Goal: Navigation & Orientation: Find specific page/section

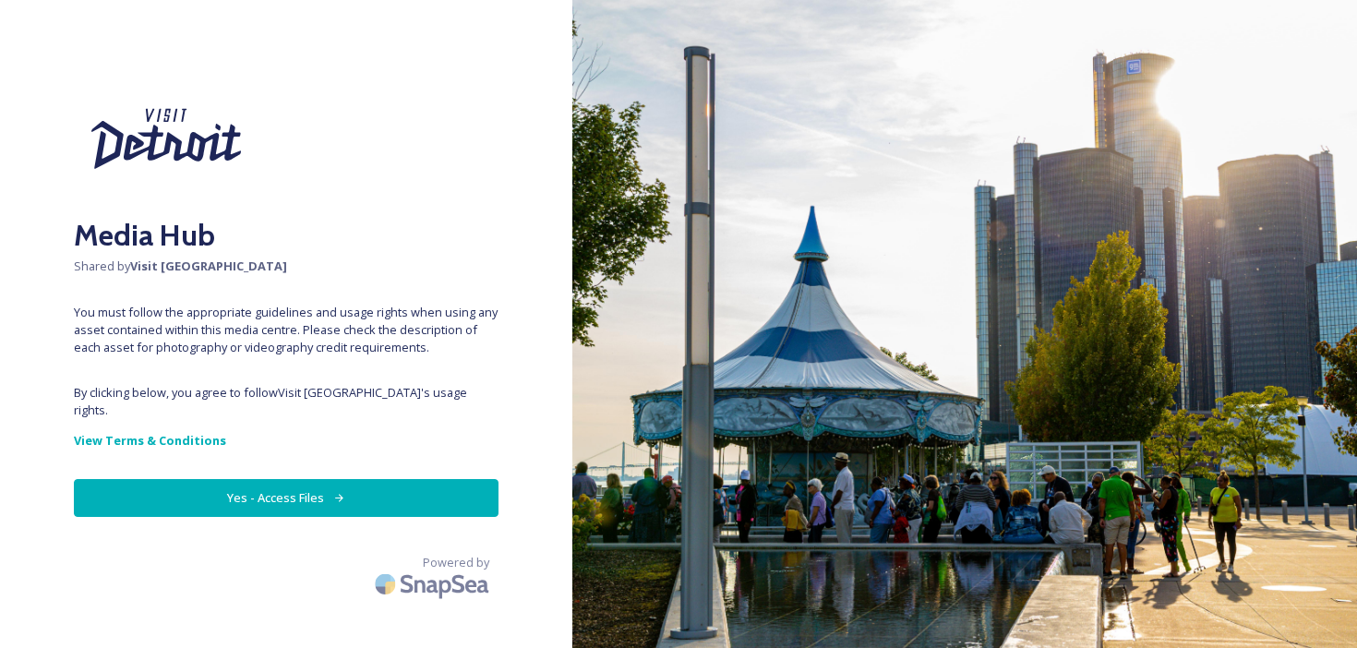
click at [258, 488] on button "Yes - Access Files" at bounding box center [286, 498] width 425 height 38
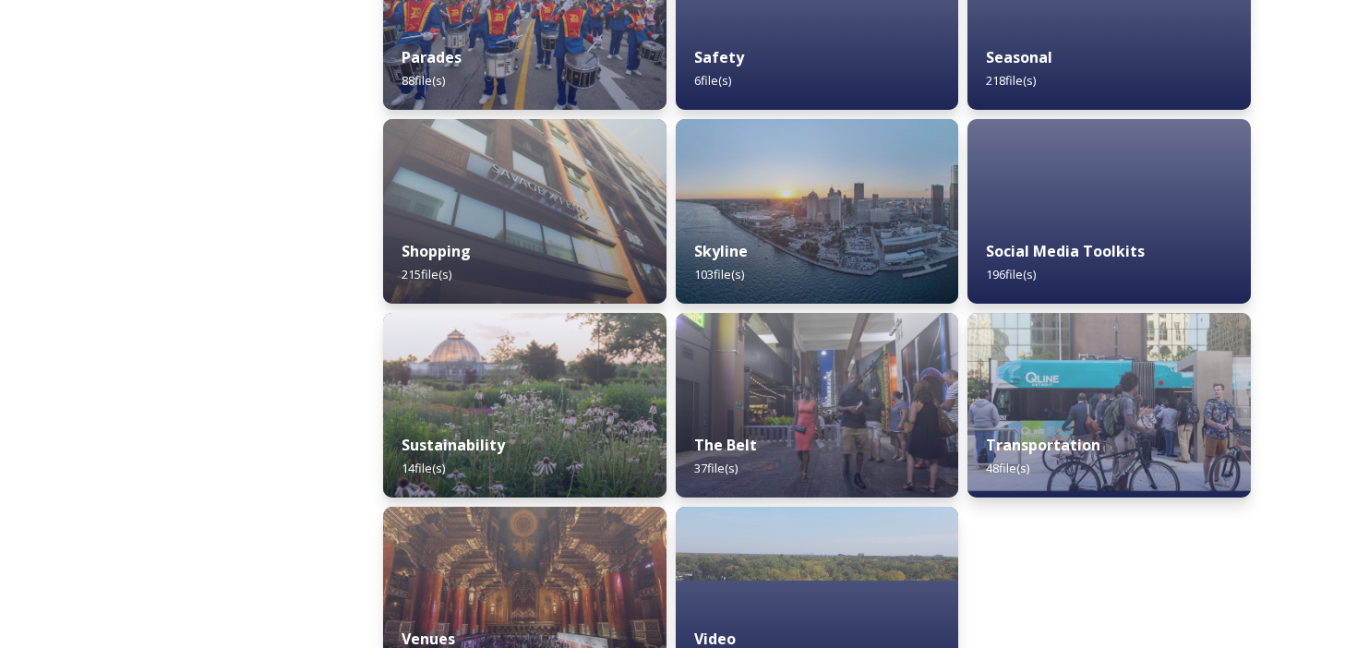
scroll to position [1789, 0]
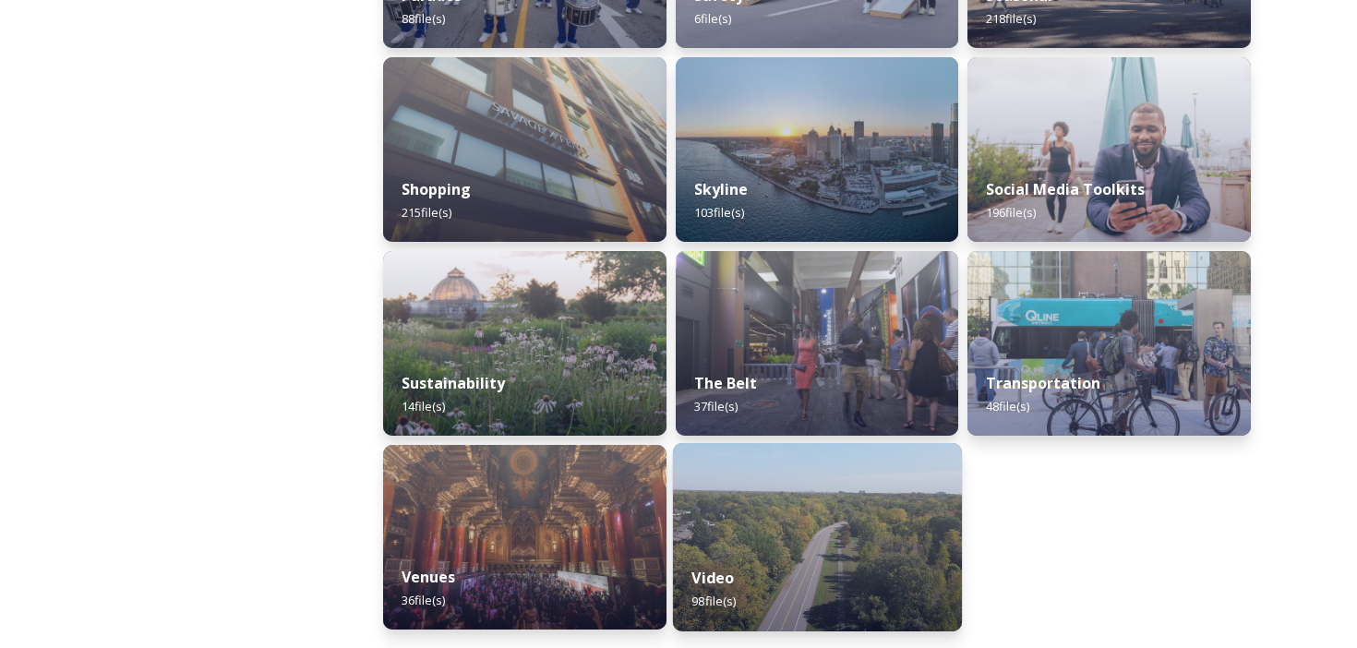
click at [806, 522] on img at bounding box center [817, 537] width 289 height 188
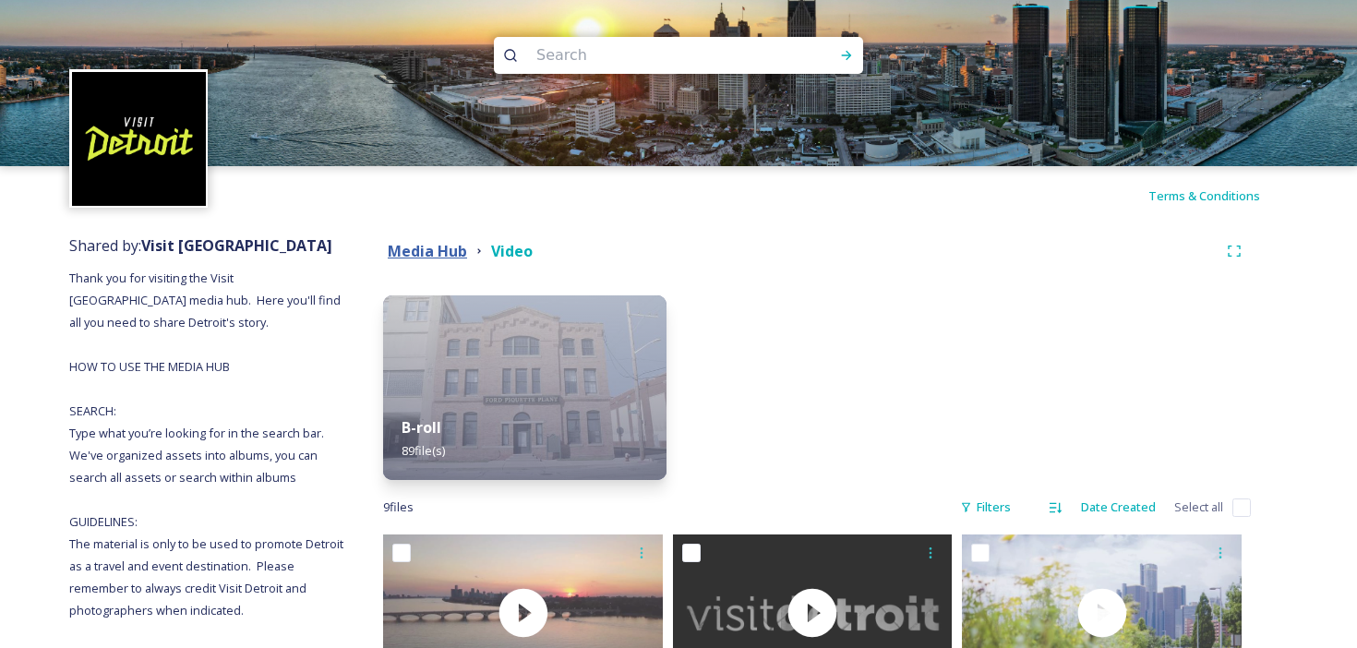
drag, startPoint x: 433, startPoint y: 247, endPoint x: 417, endPoint y: 241, distance: 16.6
click at [432, 247] on strong "Media Hub" at bounding box center [427, 251] width 79 height 20
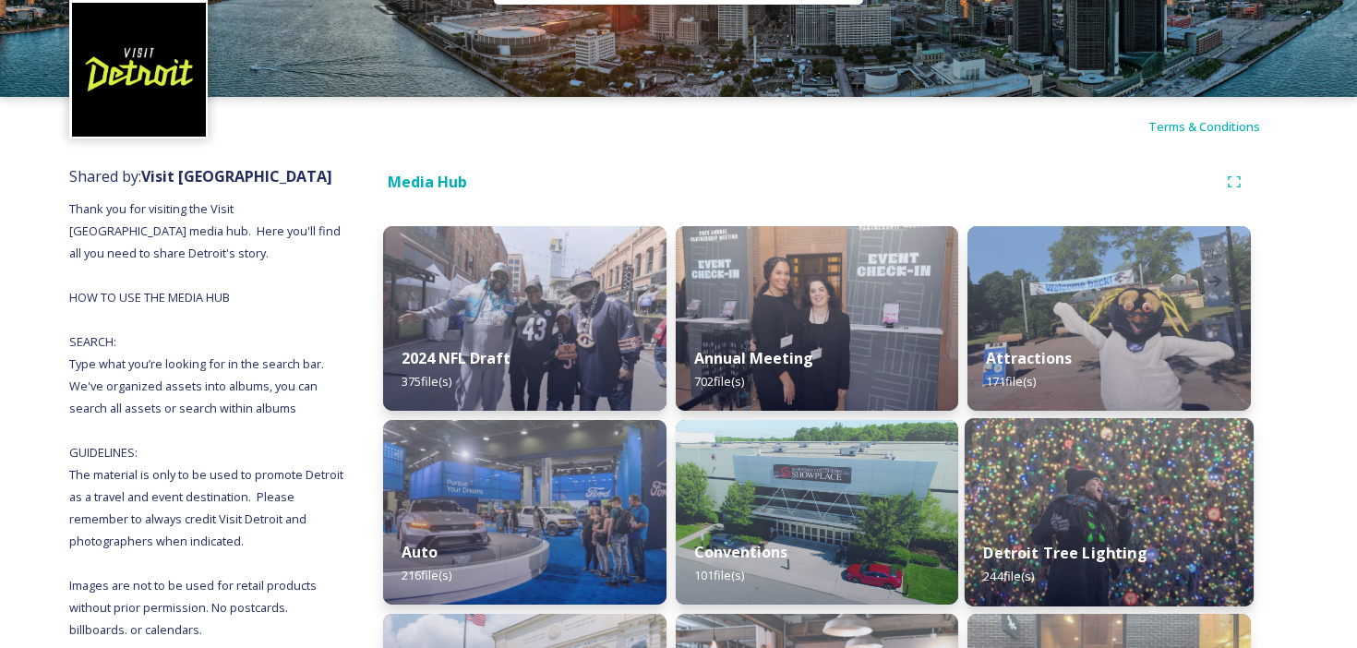
scroll to position [115, 0]
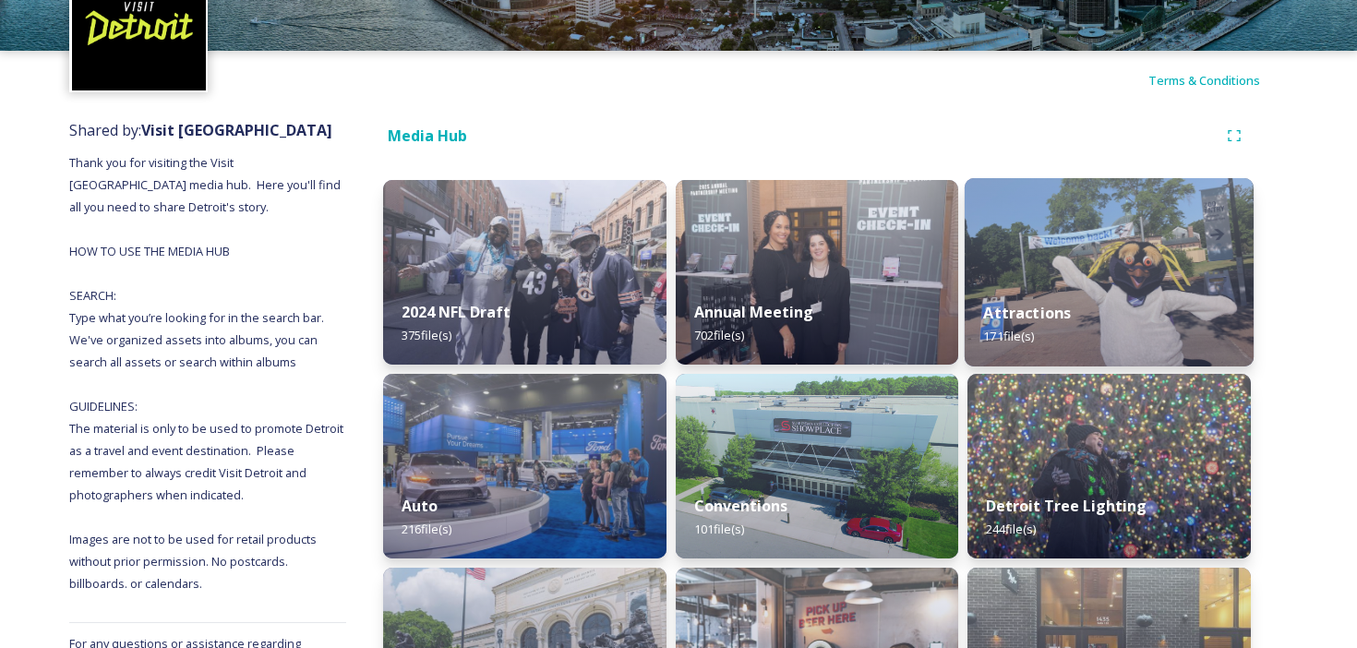
click at [1055, 273] on img at bounding box center [1109, 272] width 289 height 188
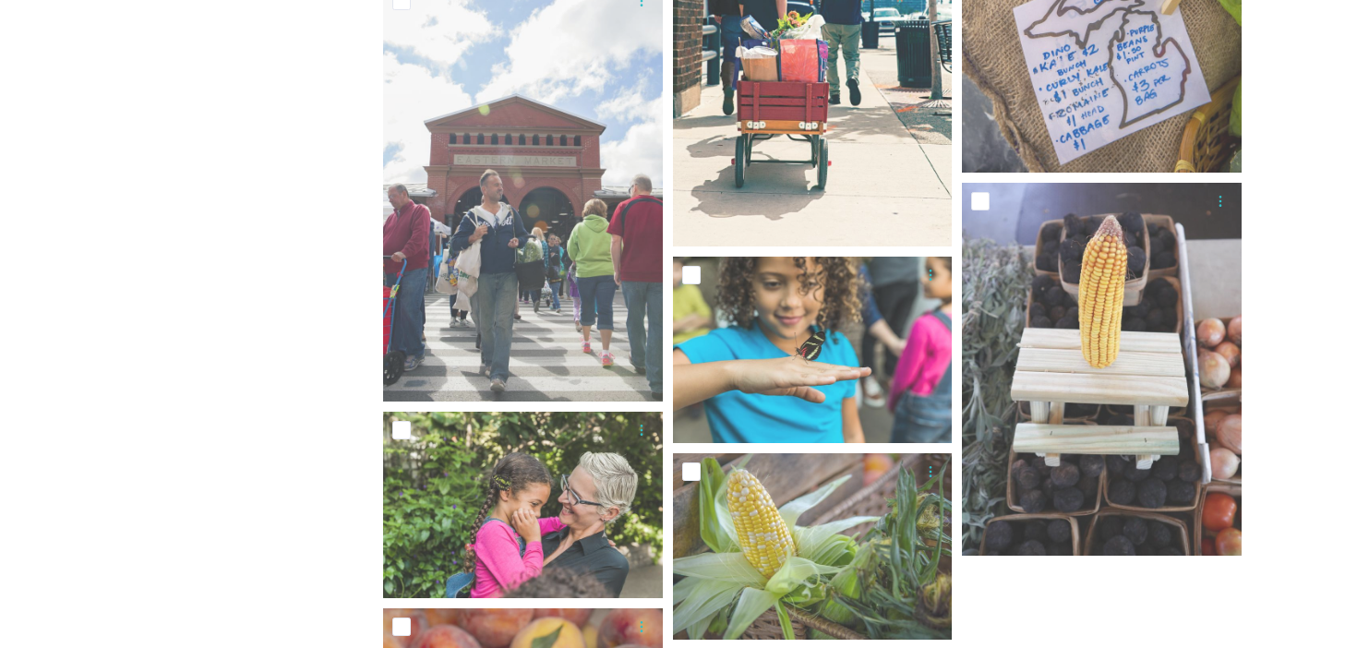
scroll to position [3127, 0]
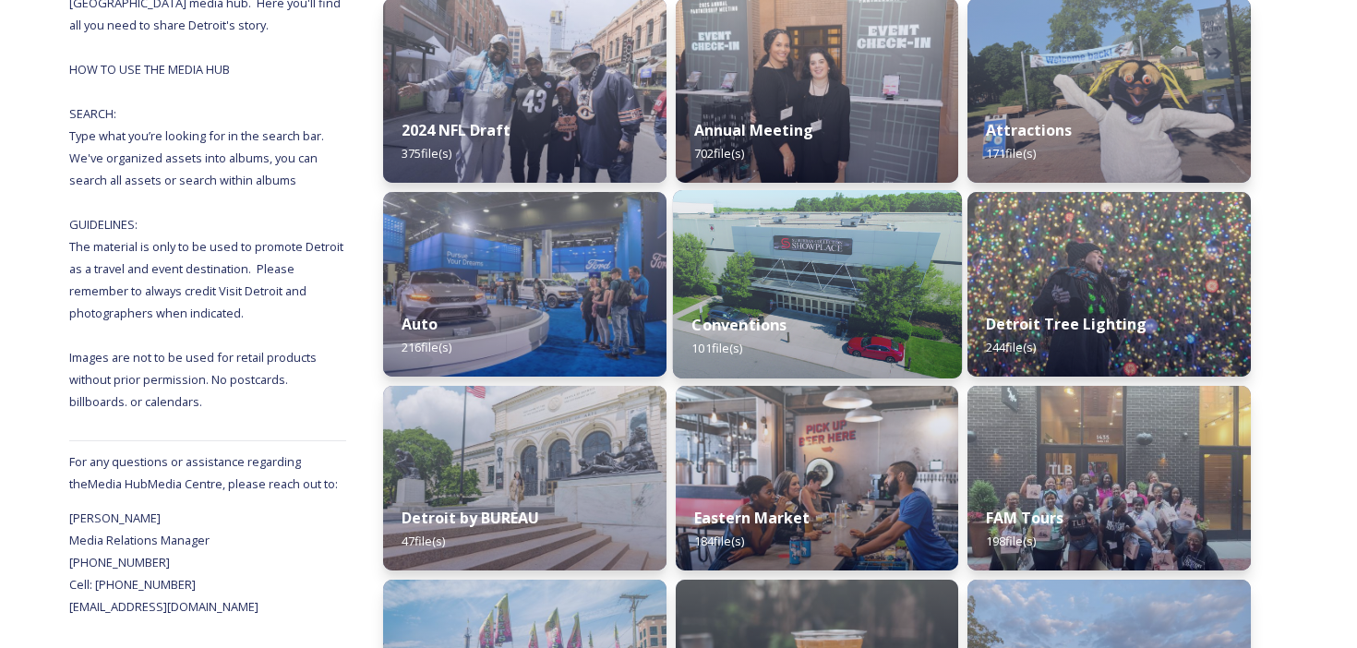
scroll to position [531, 0]
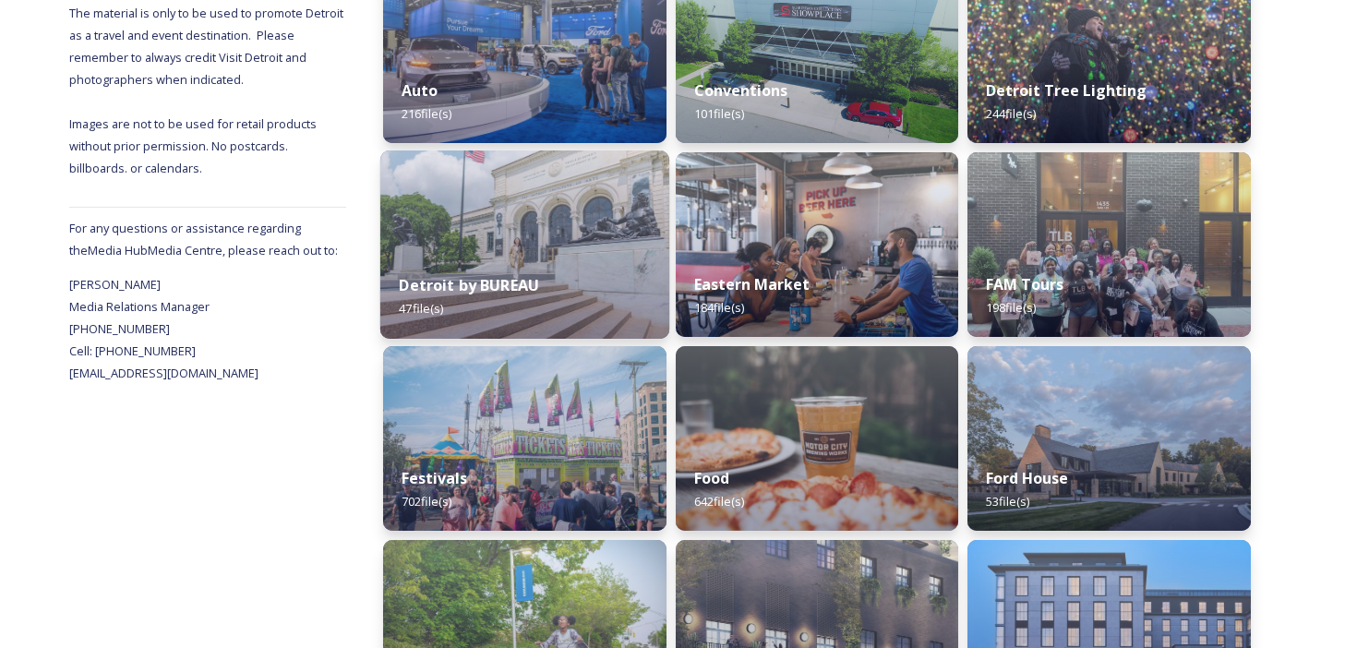
click at [465, 222] on img at bounding box center [524, 245] width 289 height 188
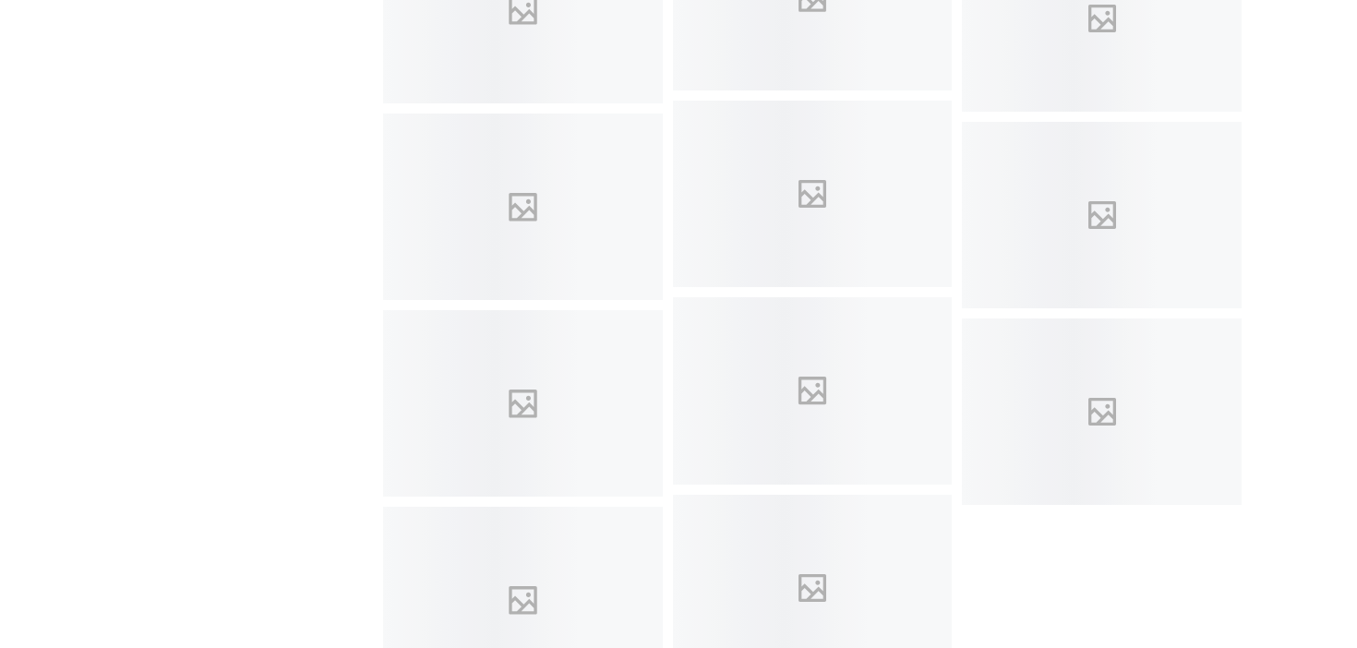
scroll to position [2891, 0]
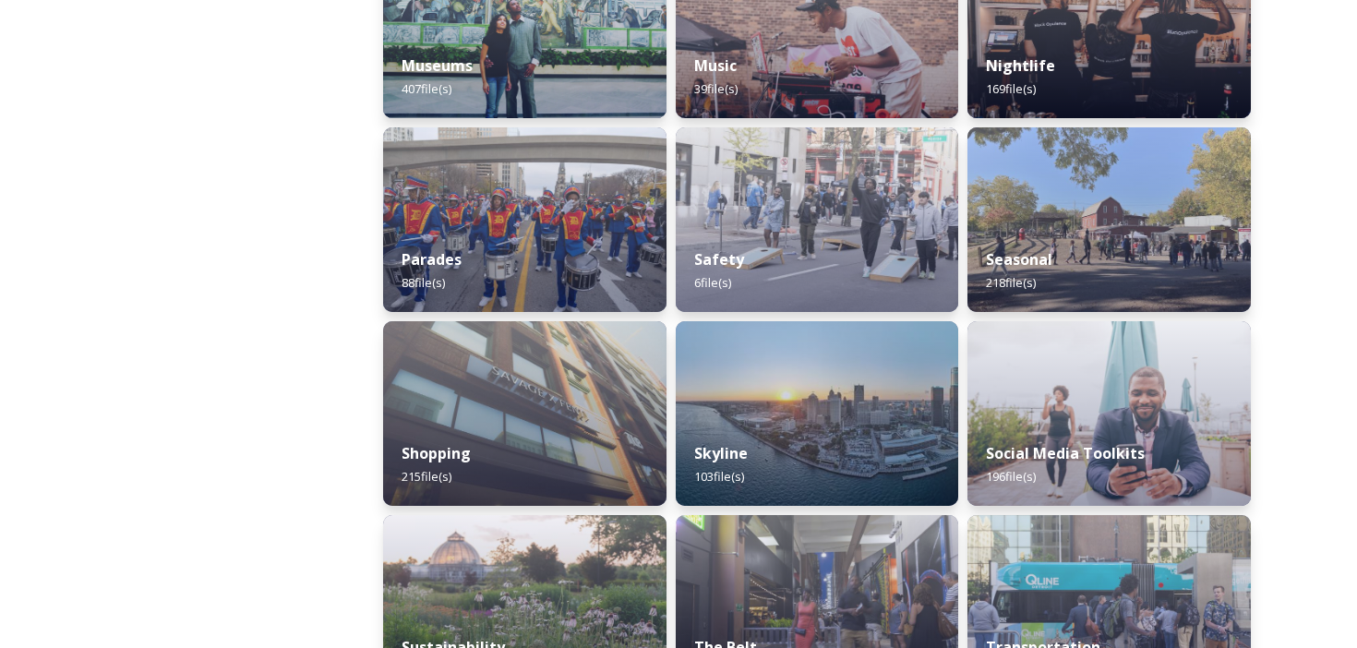
scroll to position [1789, 0]
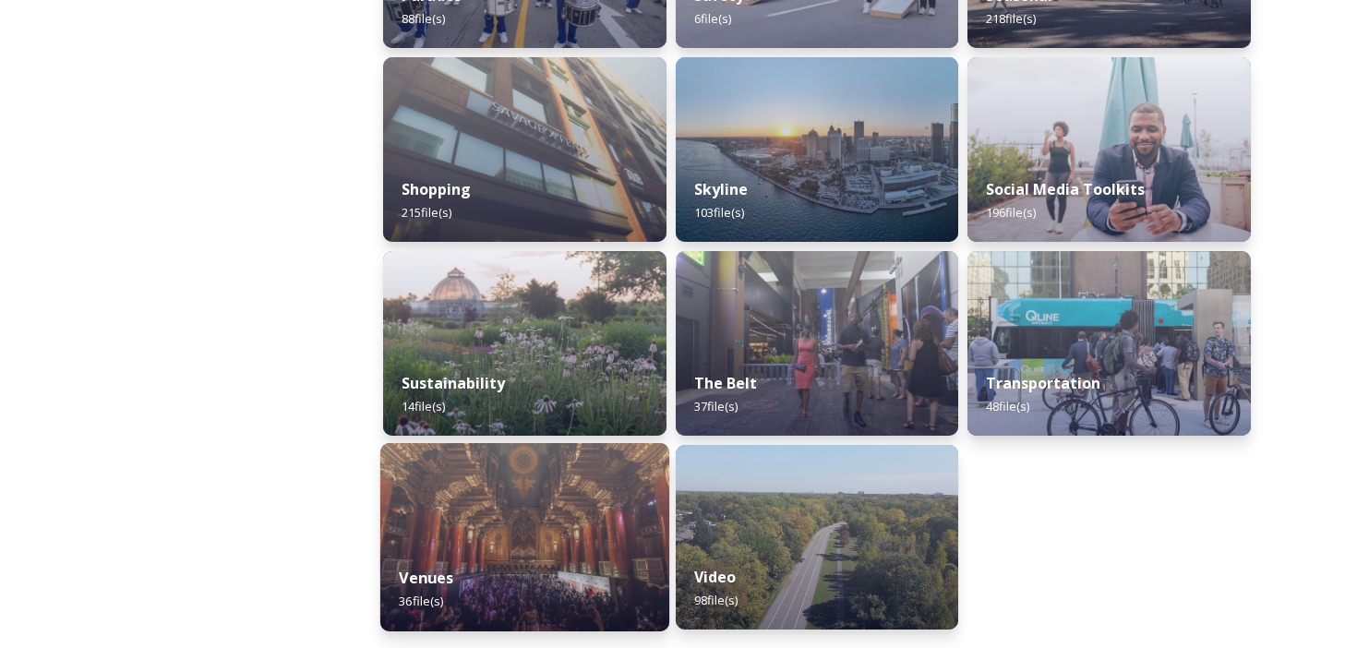
click at [498, 534] on img at bounding box center [524, 537] width 289 height 188
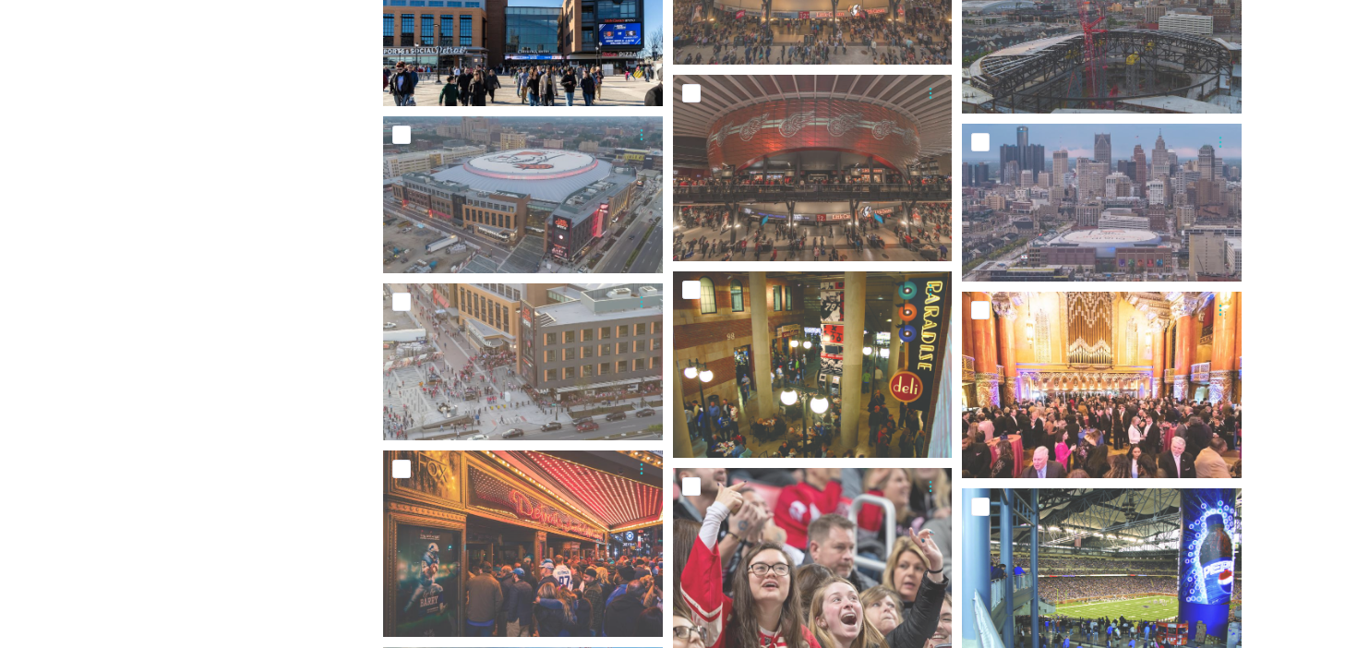
scroll to position [1453, 0]
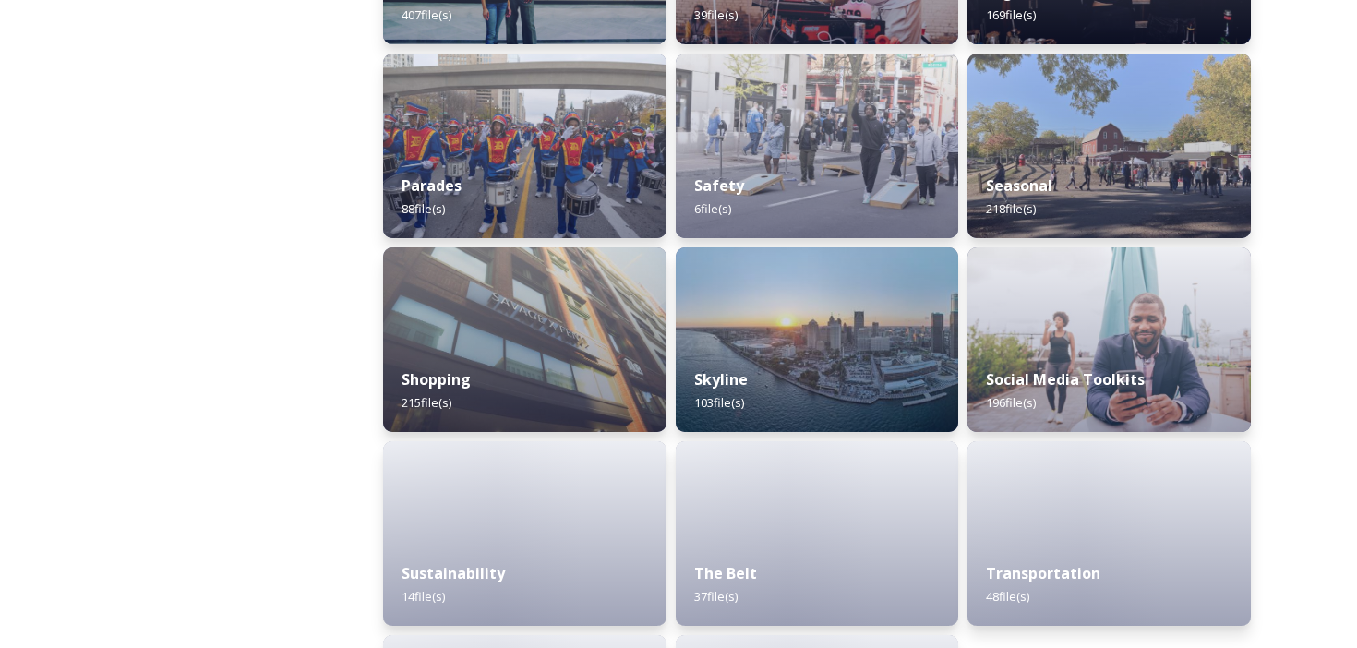
scroll to position [1789, 0]
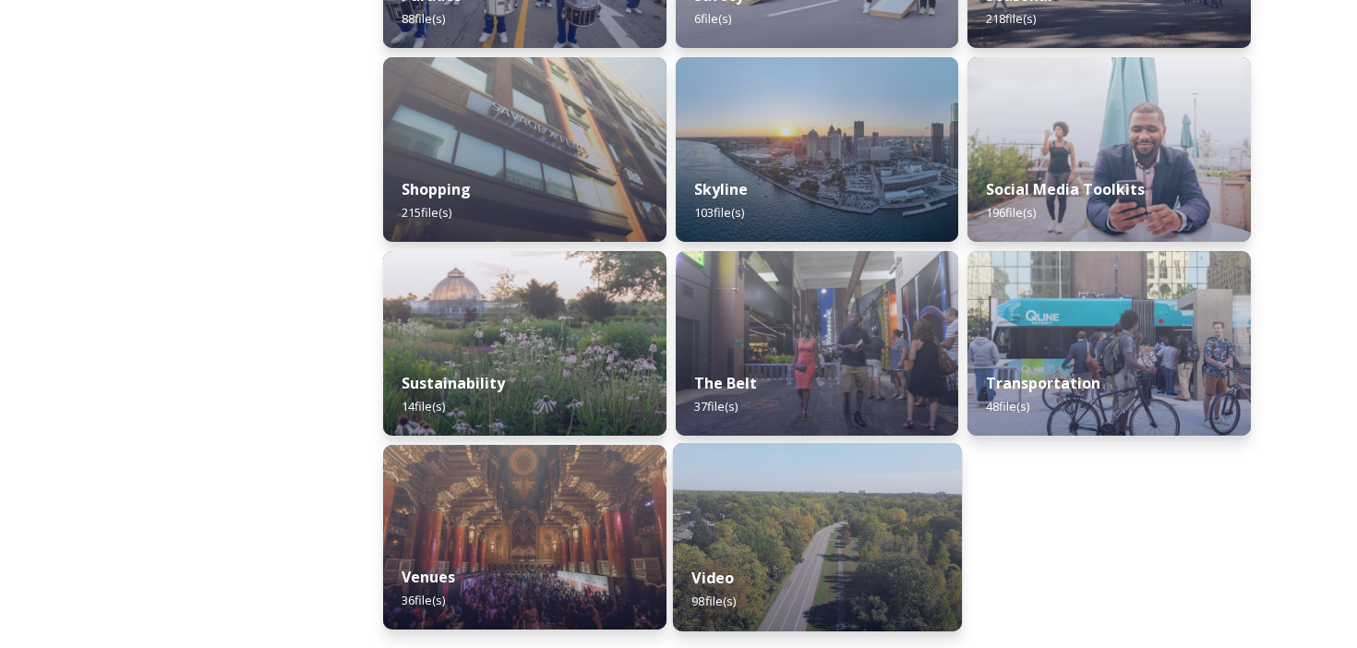
click at [823, 541] on img at bounding box center [817, 537] width 289 height 188
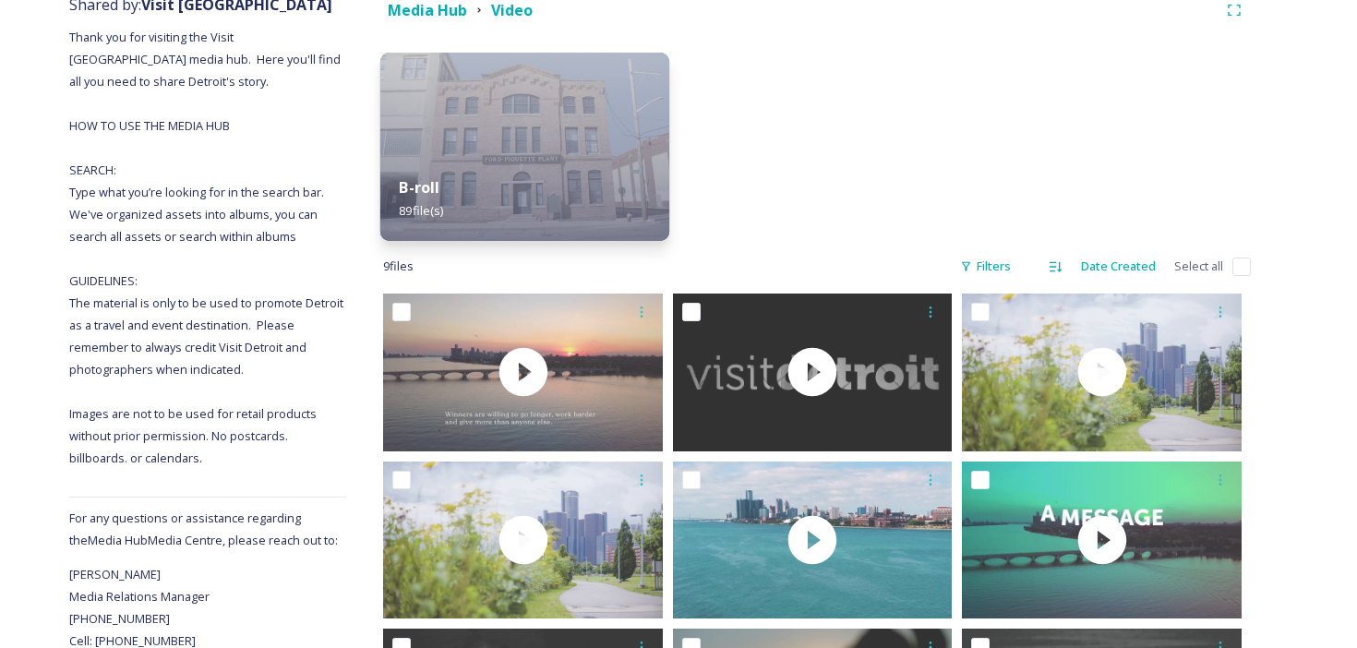
scroll to position [246, 0]
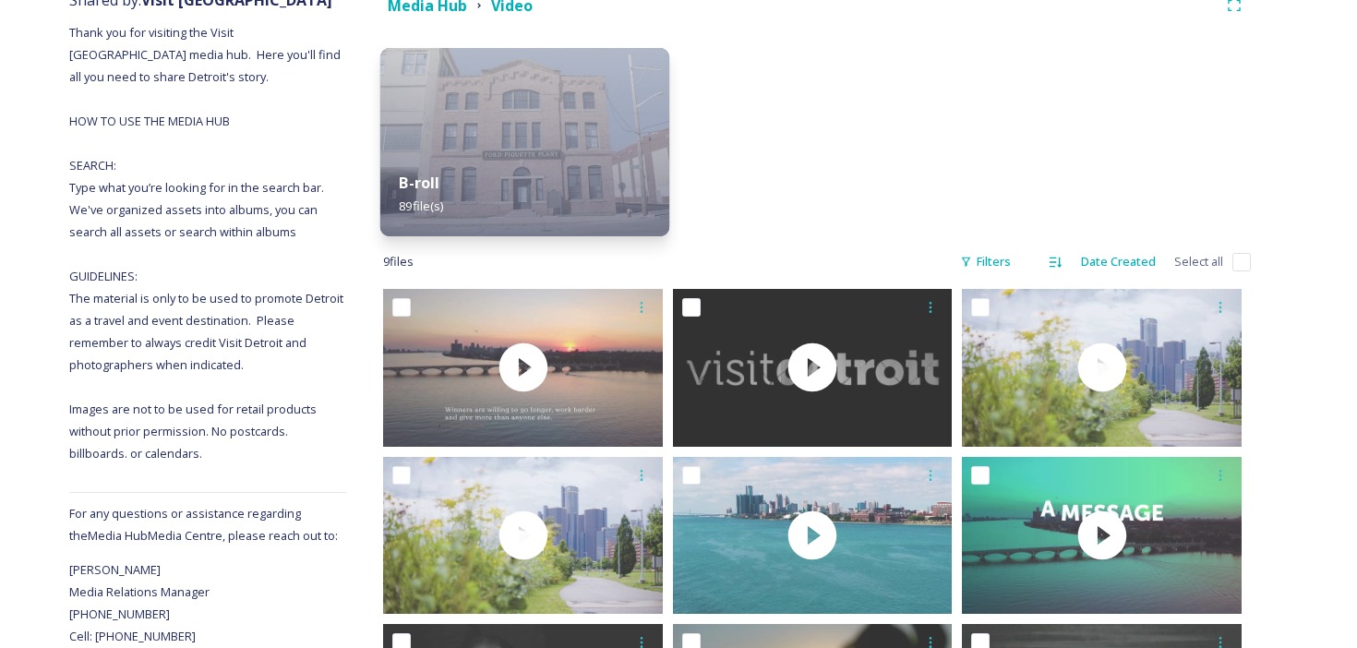
click at [536, 129] on img at bounding box center [524, 142] width 289 height 188
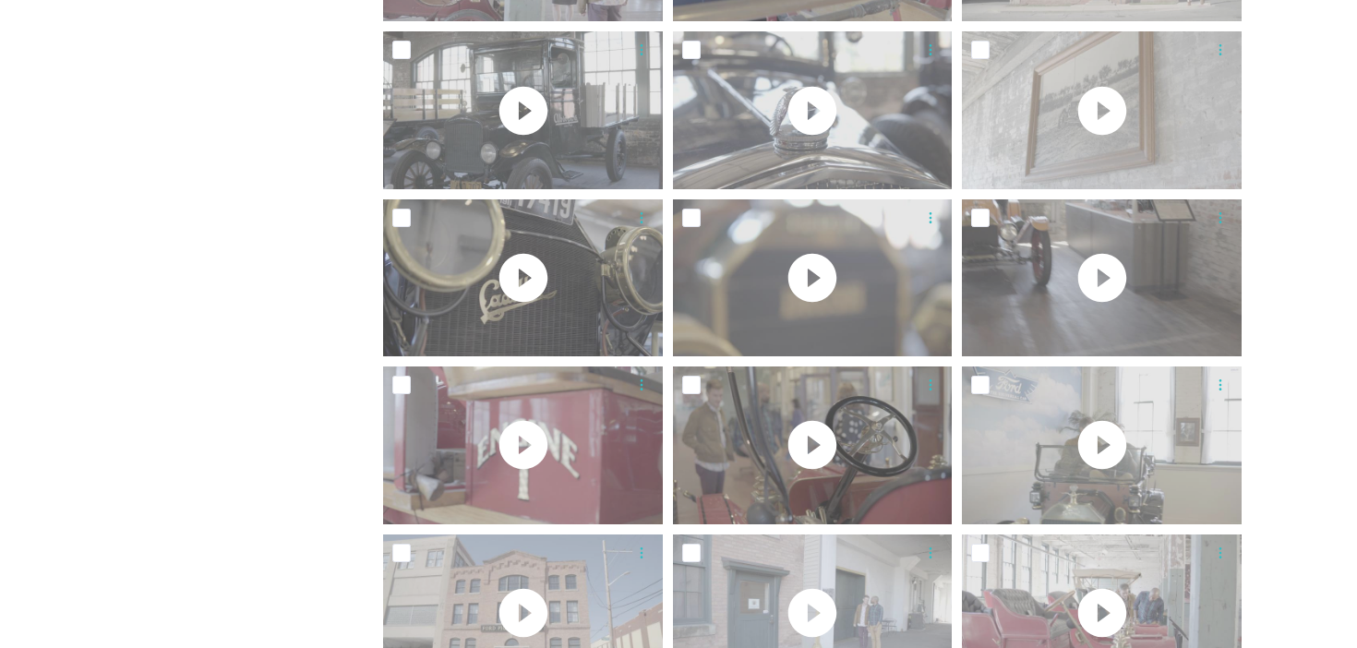
scroll to position [4758, 0]
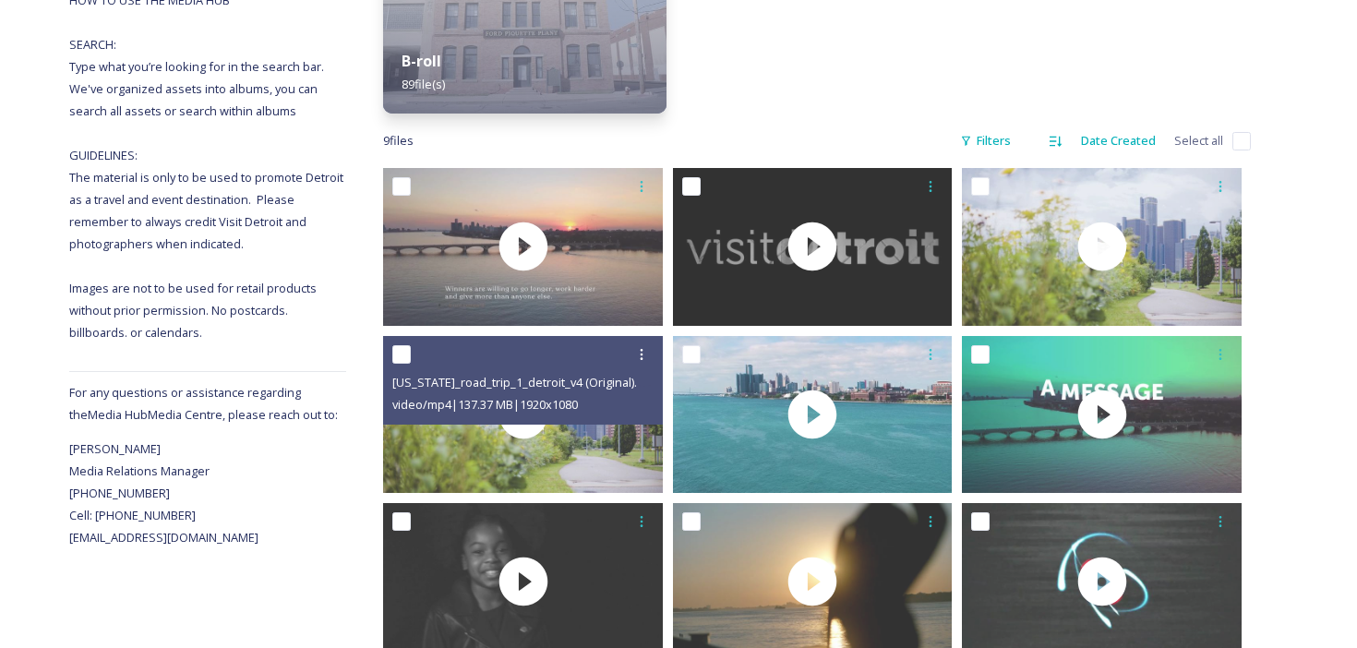
scroll to position [419, 0]
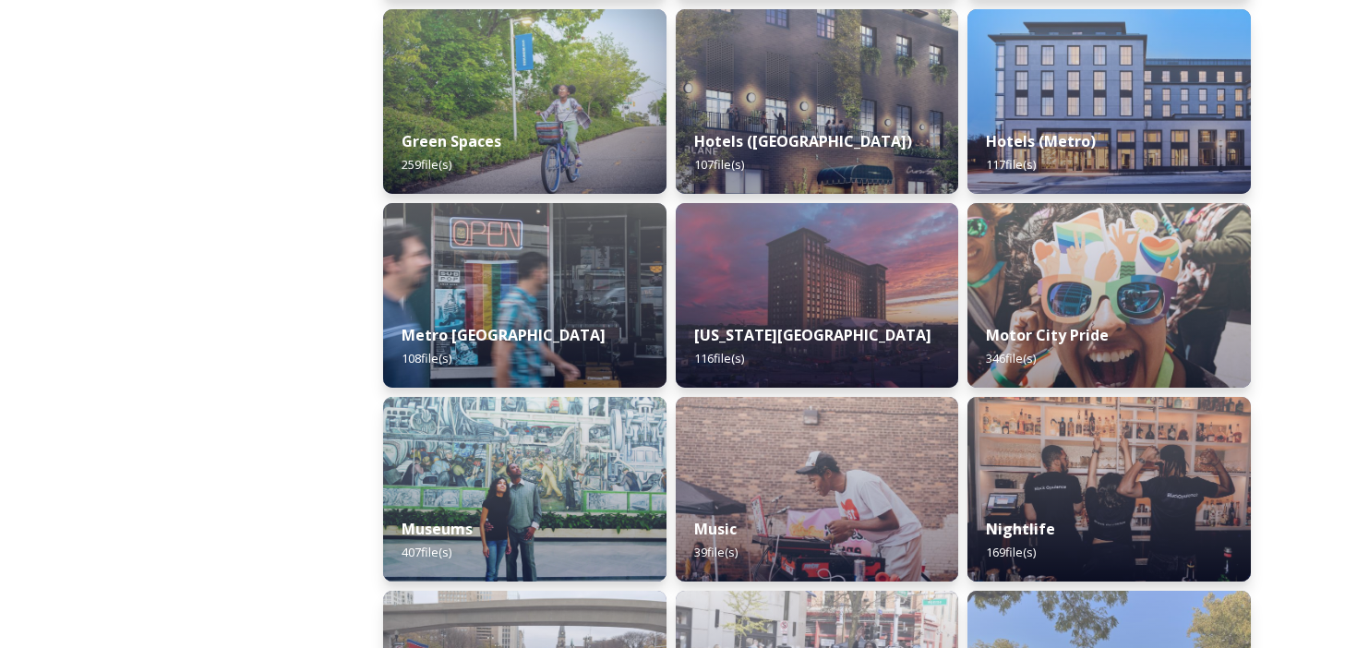
scroll to position [1088, 0]
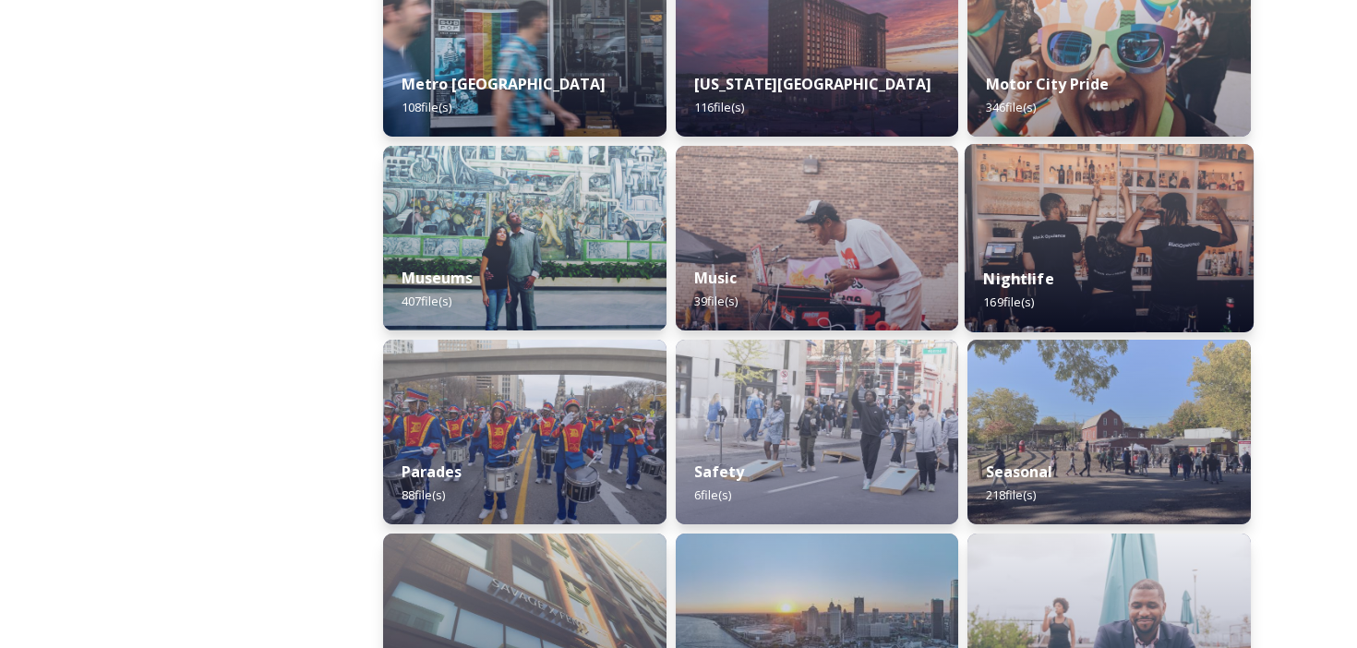
click at [1028, 206] on img at bounding box center [1109, 238] width 289 height 188
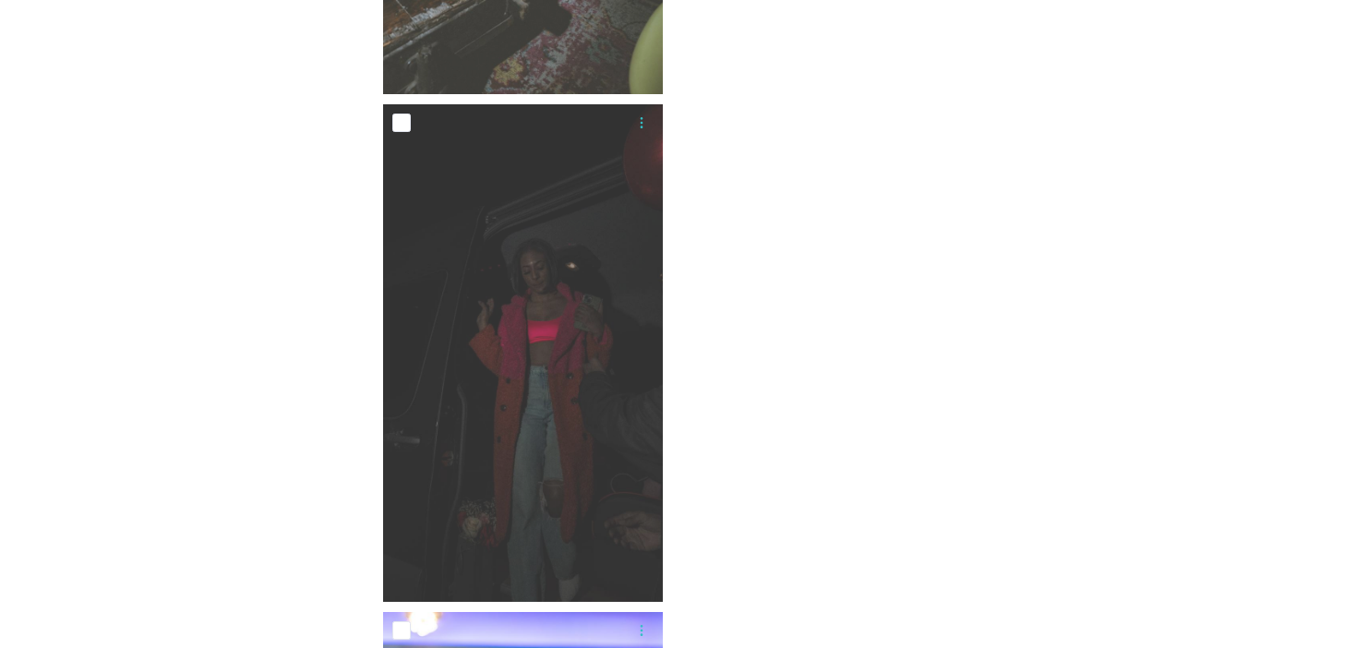
scroll to position [24875, 0]
